Goal: Task Accomplishment & Management: Use online tool/utility

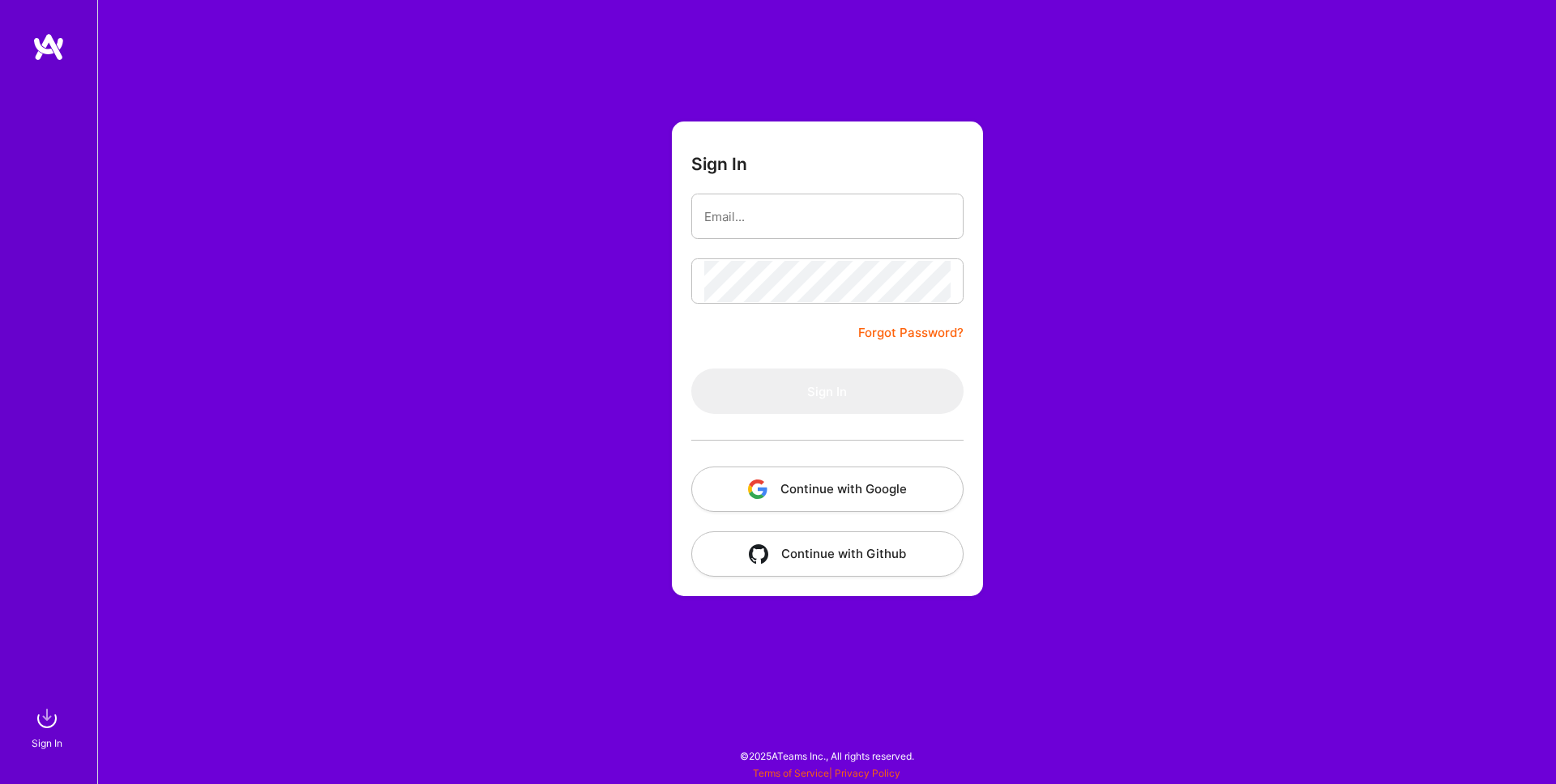
click at [874, 480] on button "Continue with Google" at bounding box center [828, 488] width 272 height 45
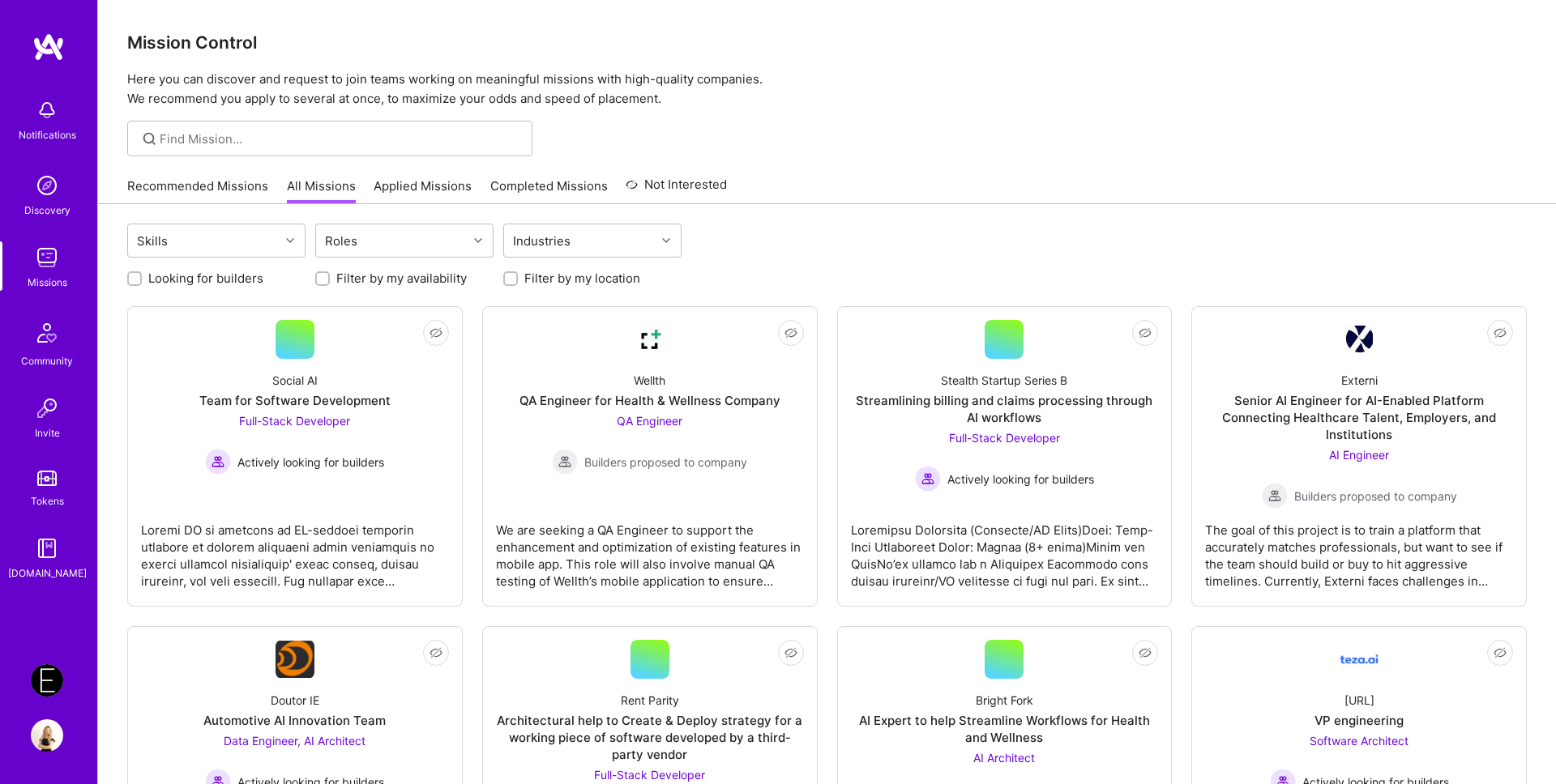
click at [56, 668] on img at bounding box center [46, 679] width 32 height 32
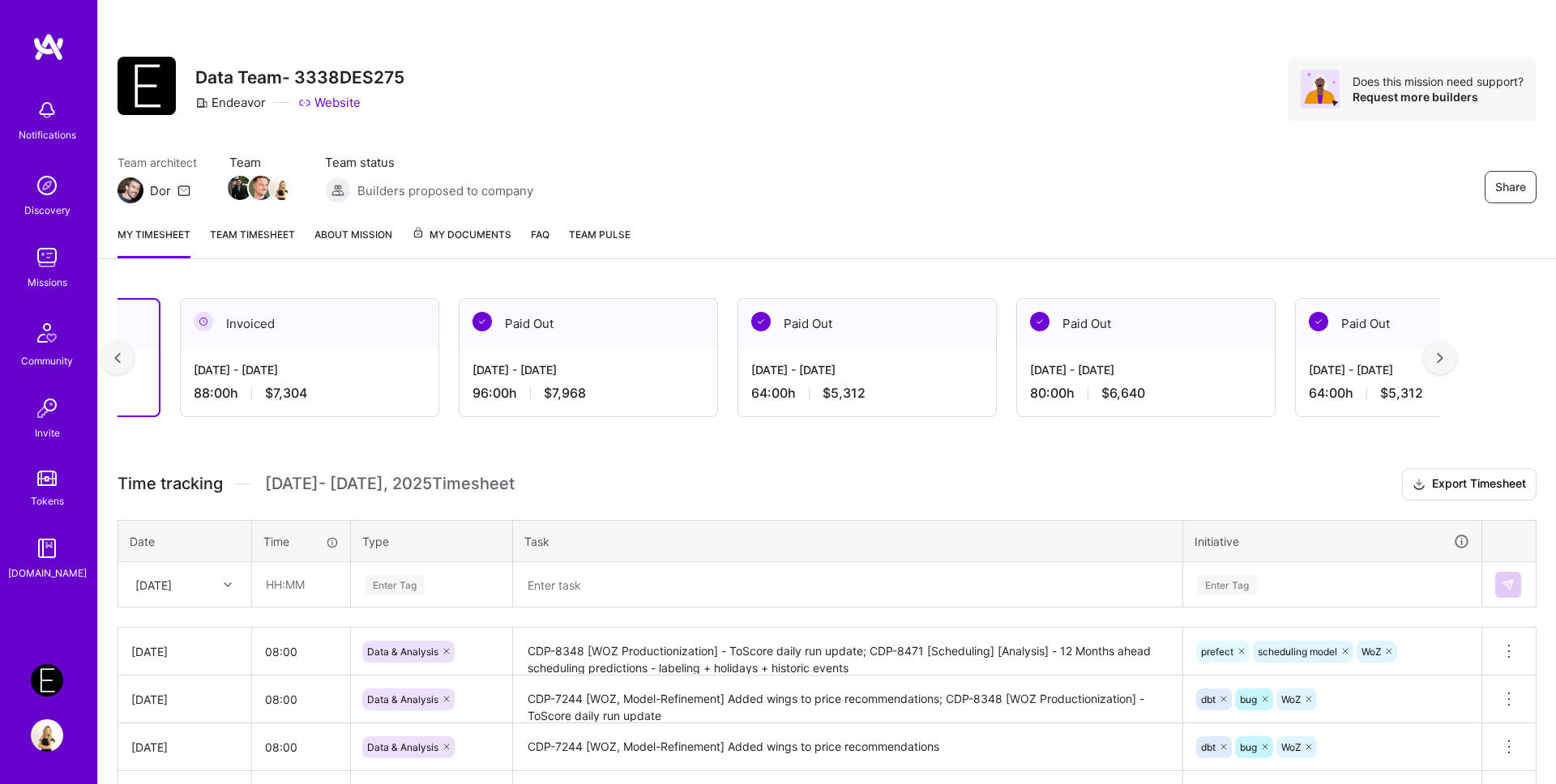
scroll to position [0, 204]
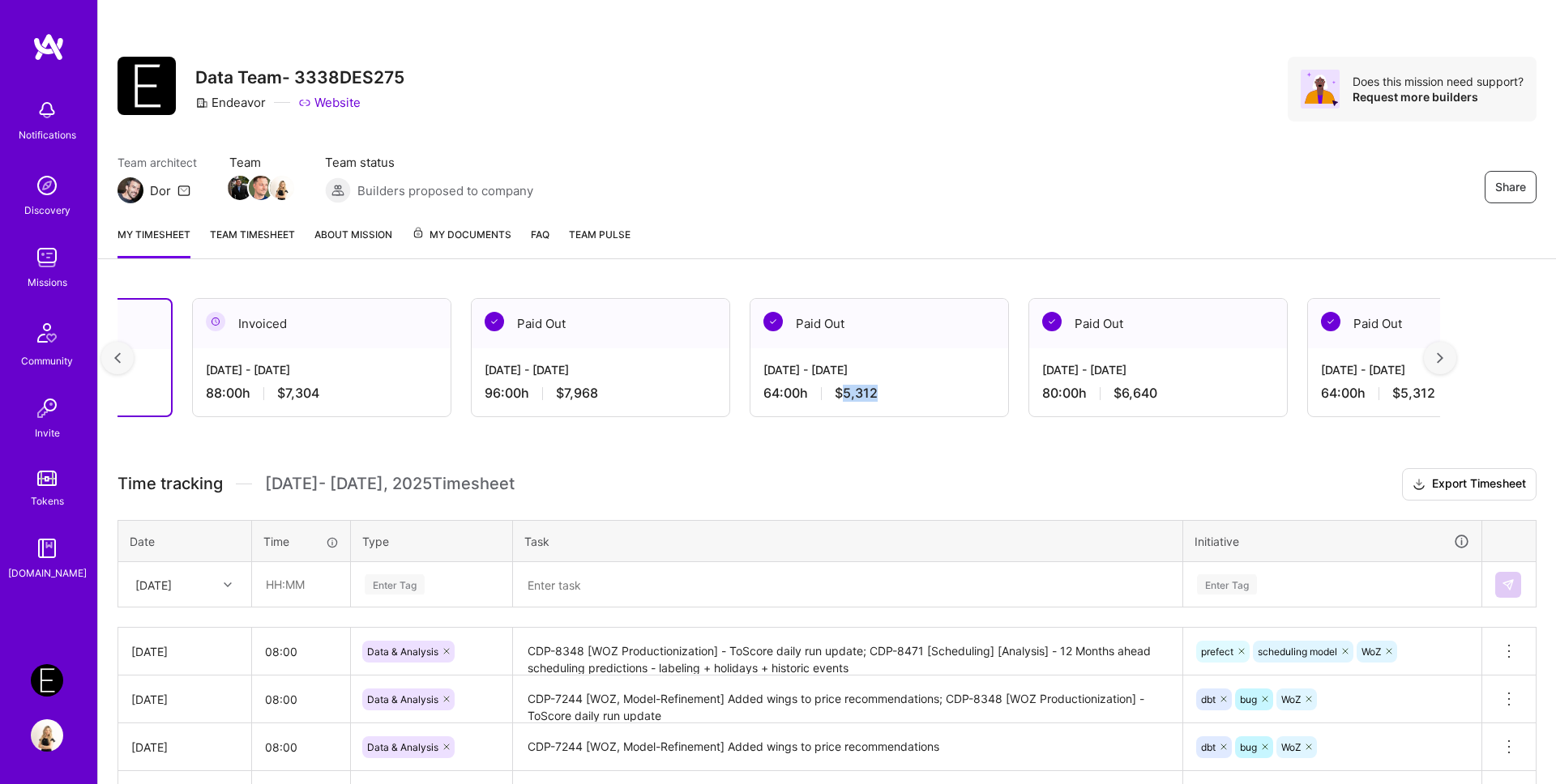
copy span "5,312"
drag, startPoint x: 900, startPoint y: 396, endPoint x: 841, endPoint y: 396, distance: 59.0
click at [841, 396] on div "64:00 h $5,312" at bounding box center [879, 392] width 232 height 17
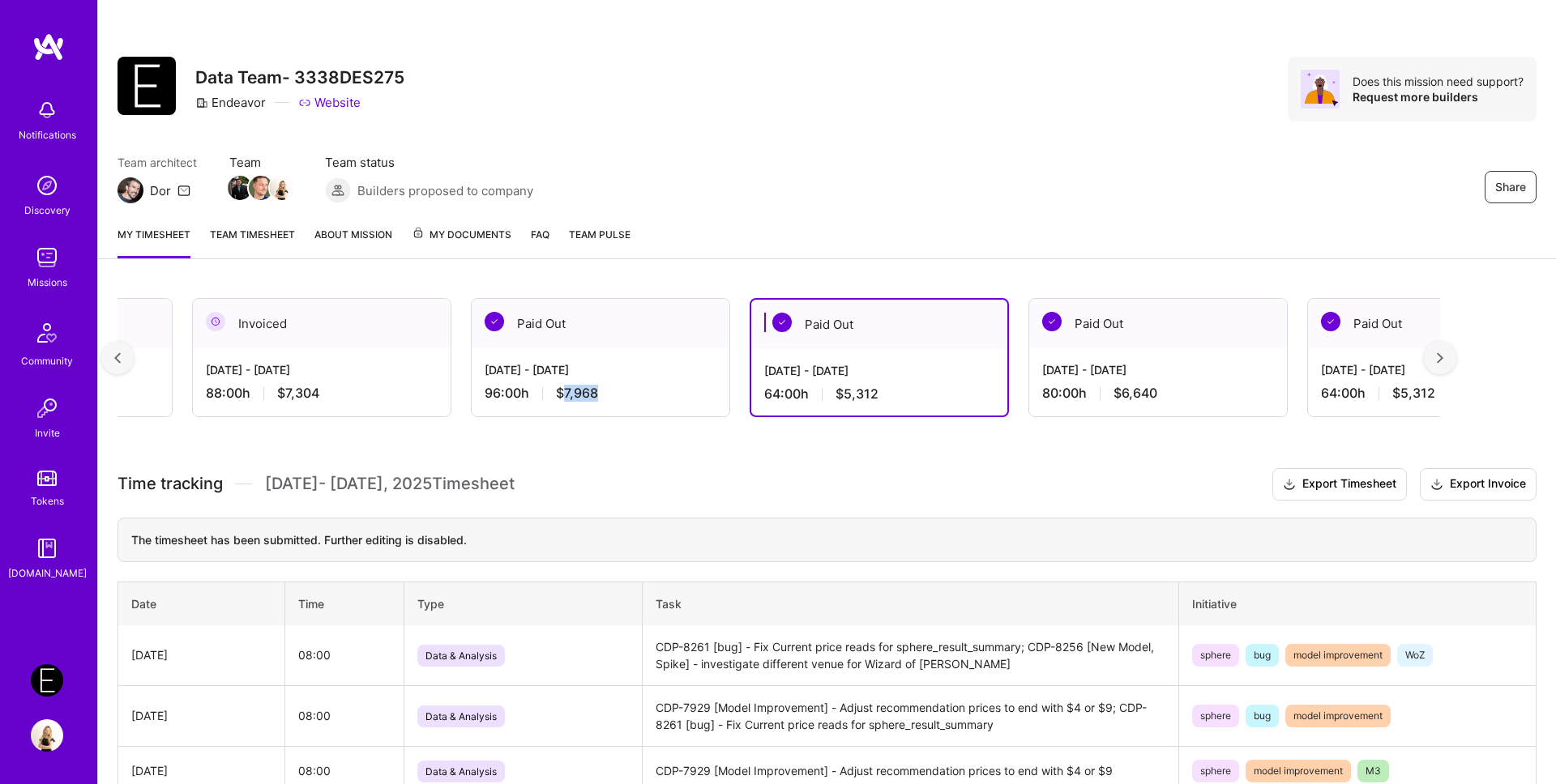
copy span "7,968"
drag, startPoint x: 624, startPoint y: 400, endPoint x: 562, endPoint y: 398, distance: 62.0
click at [562, 398] on div "96:00 h $7,968" at bounding box center [601, 392] width 232 height 17
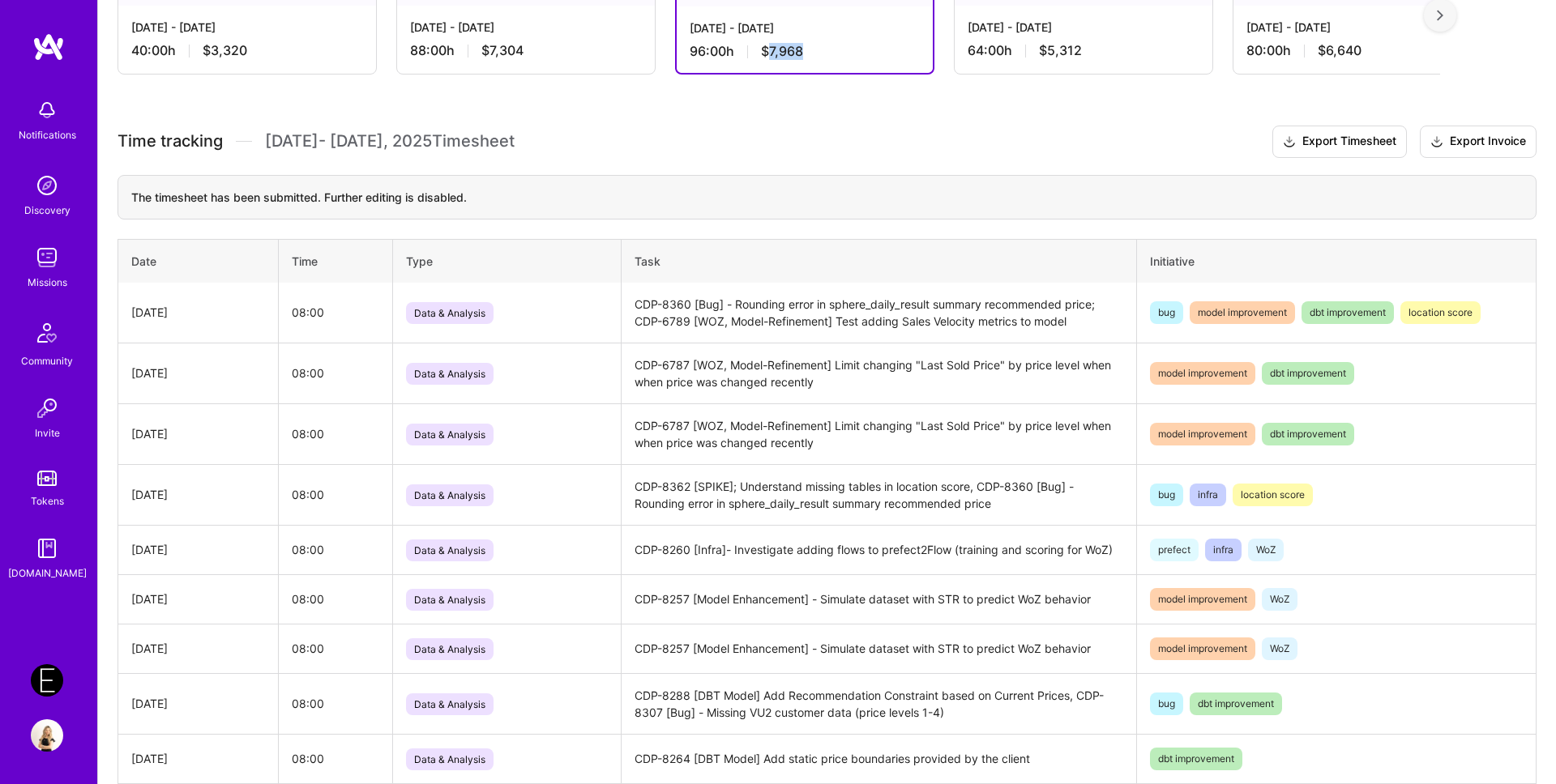
scroll to position [0, 0]
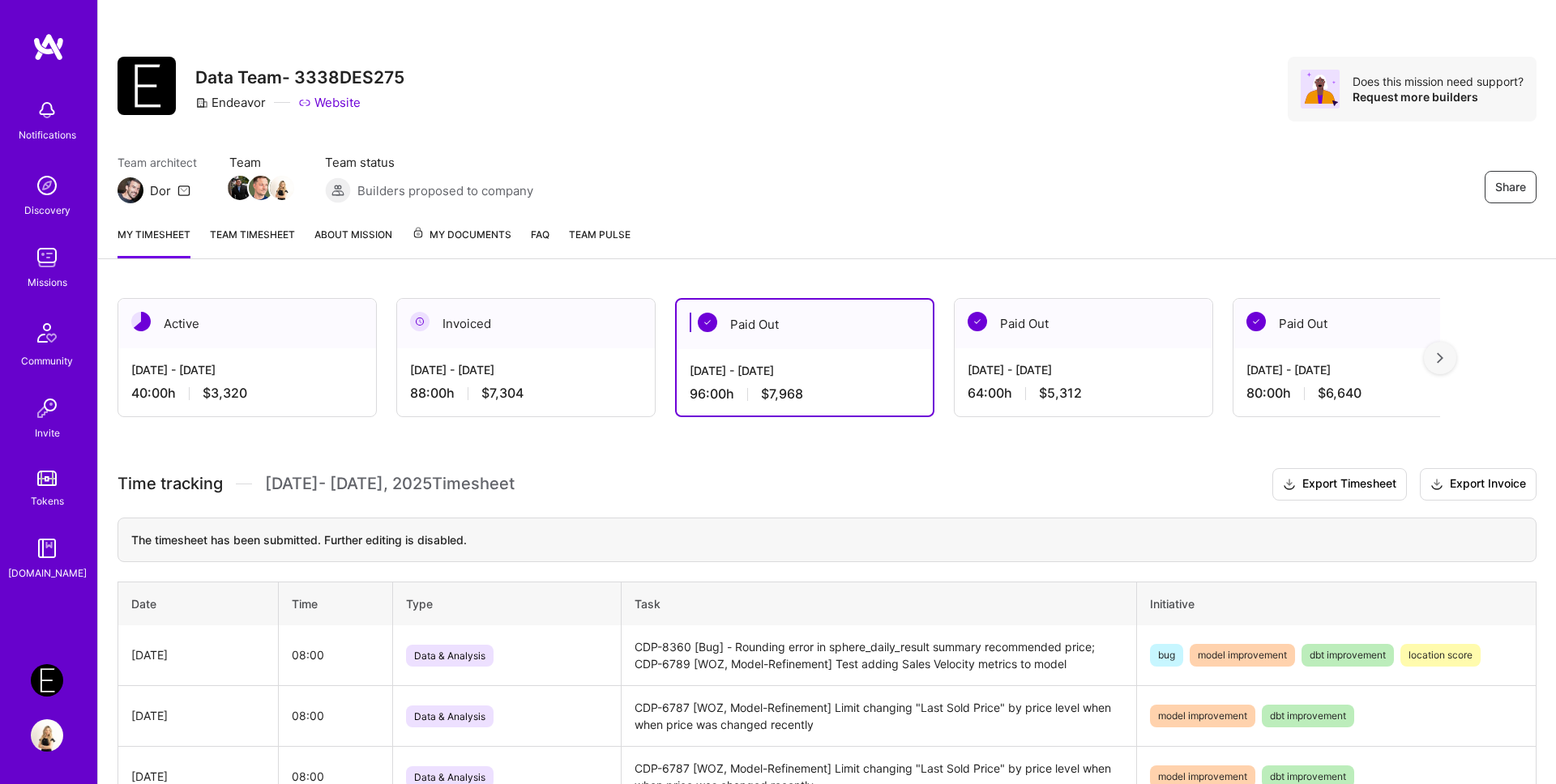
click at [294, 356] on div "[DATE] - [DATE] 40:00 h $3,320" at bounding box center [247, 381] width 257 height 66
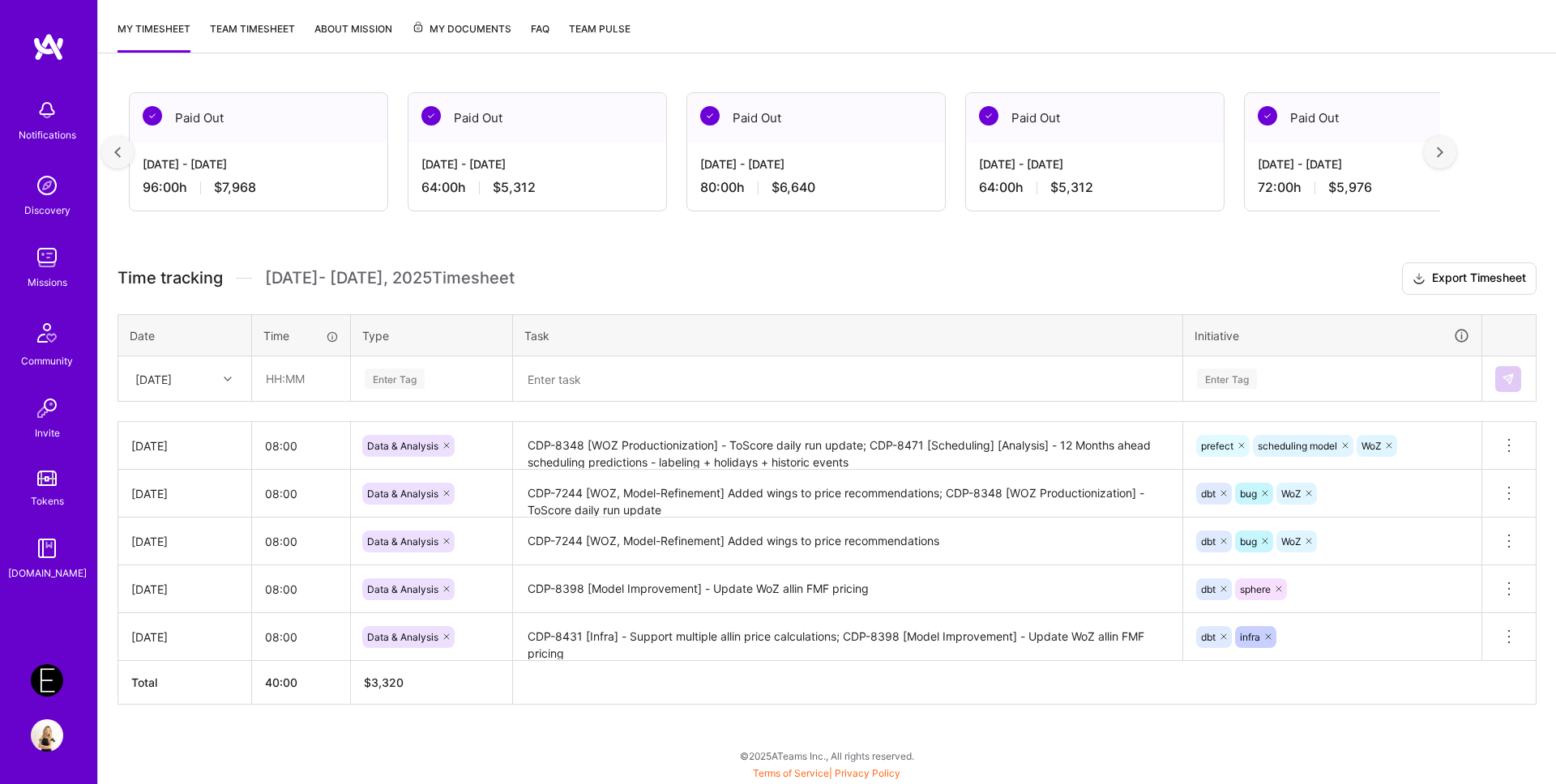
scroll to position [0, 549]
click at [1332, 184] on span "$5,976" at bounding box center [1346, 187] width 44 height 17
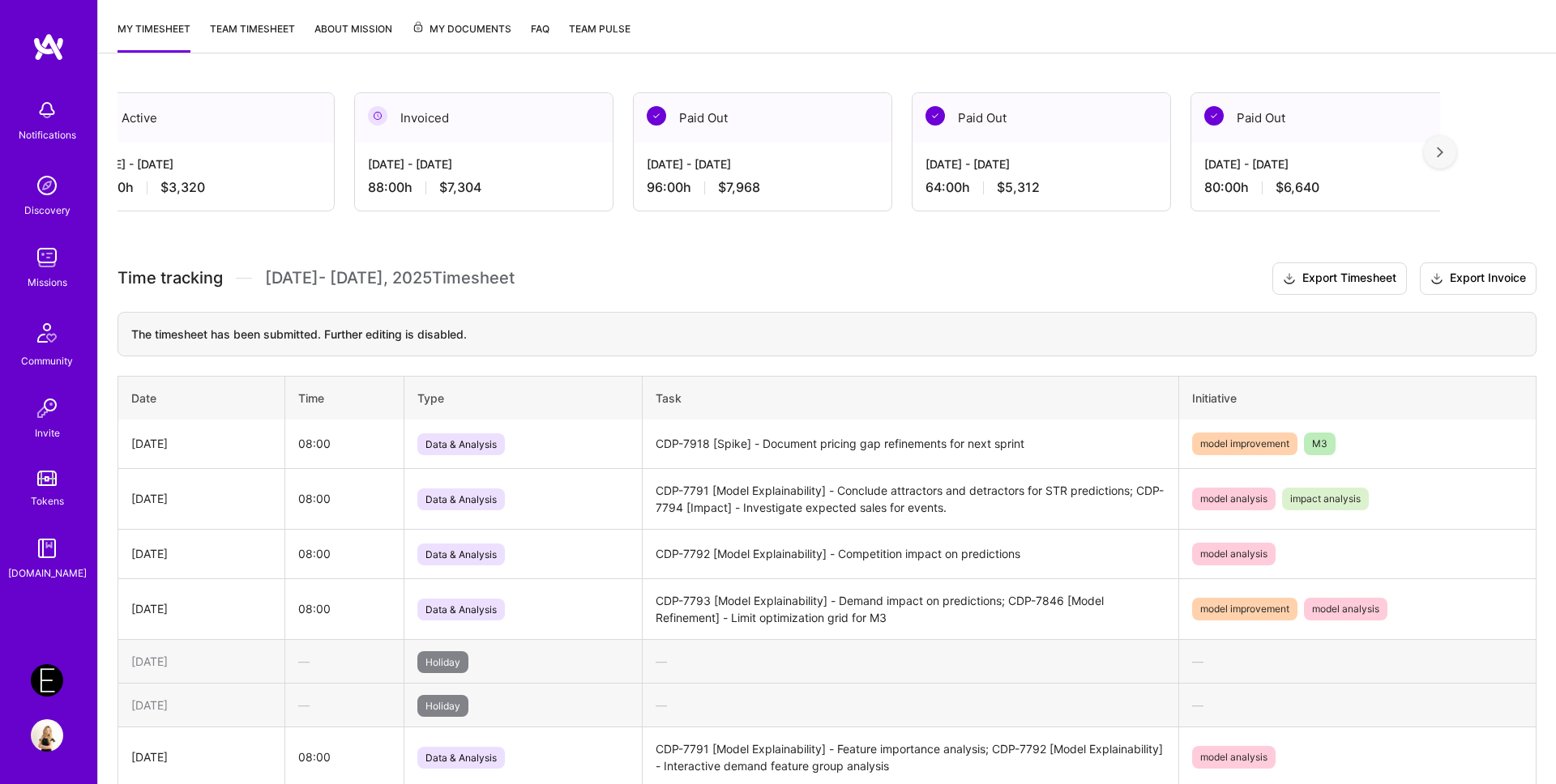
scroll to position [0, 0]
